Goal: Share content

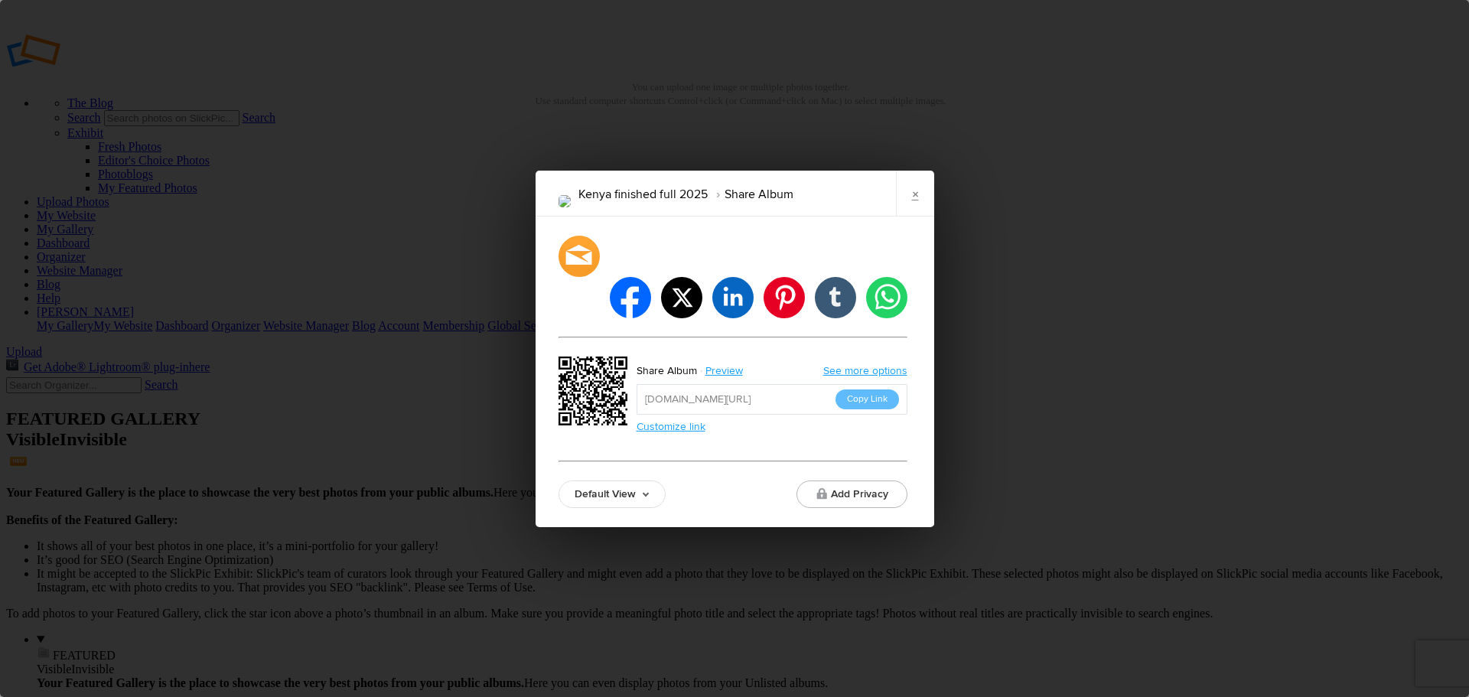
click at [694, 420] on link "Customize link" at bounding box center [671, 426] width 69 height 13
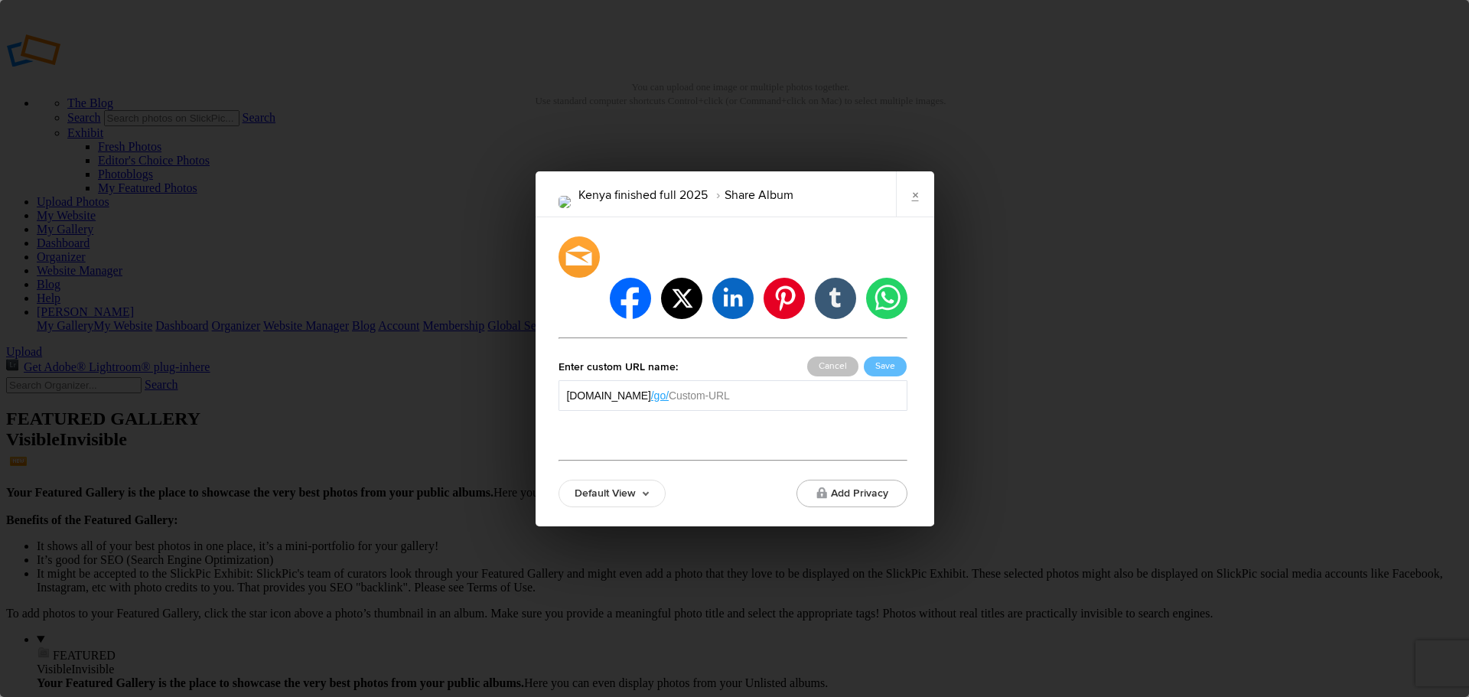
click at [776, 388] on input "text" at bounding box center [784, 395] width 230 height 15
type input "kenya25full"
click at [884, 357] on button "Save" at bounding box center [885, 367] width 43 height 20
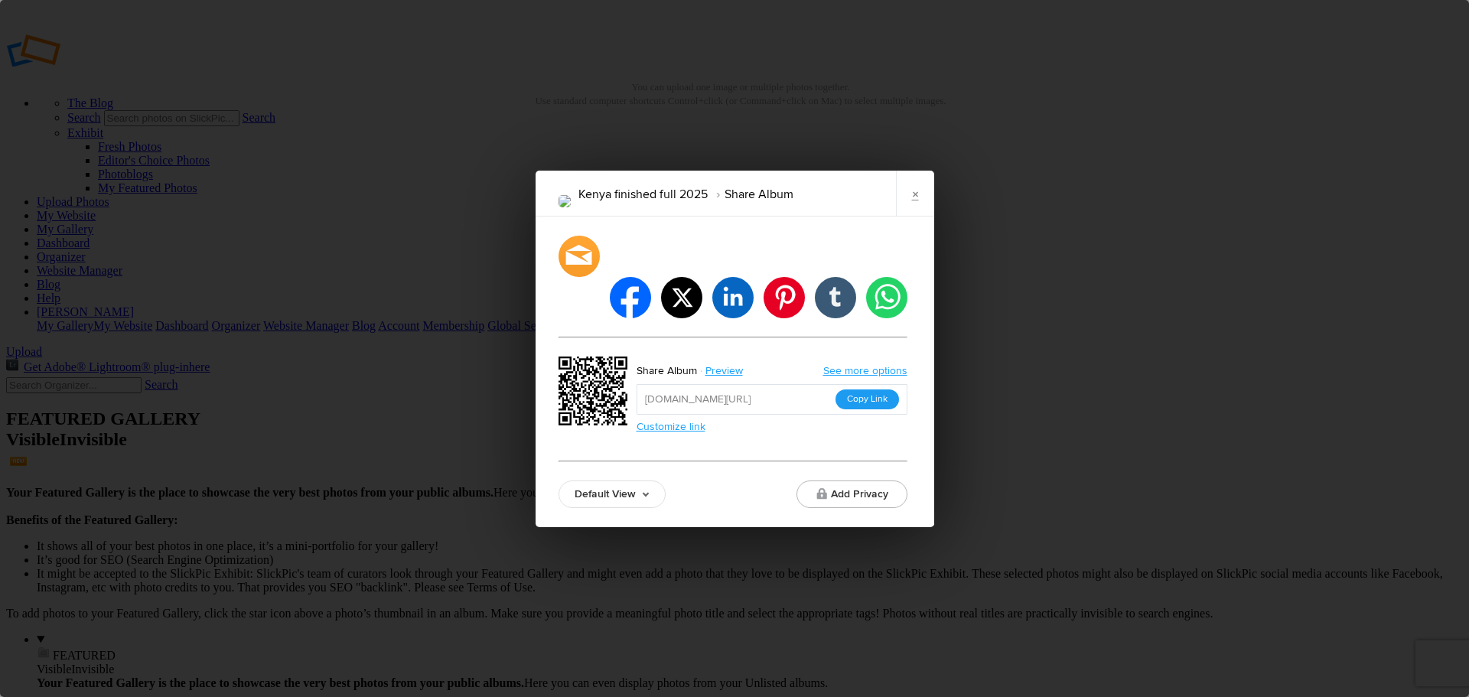
click at [871, 389] on button "Copy Link" at bounding box center [868, 399] width 64 height 20
